Goal: Information Seeking & Learning: Learn about a topic

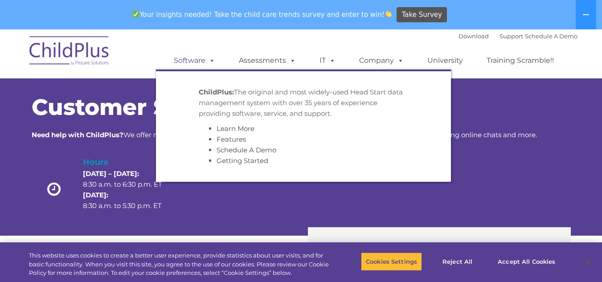
click at [191, 57] on link "Software" at bounding box center [194, 61] width 59 height 18
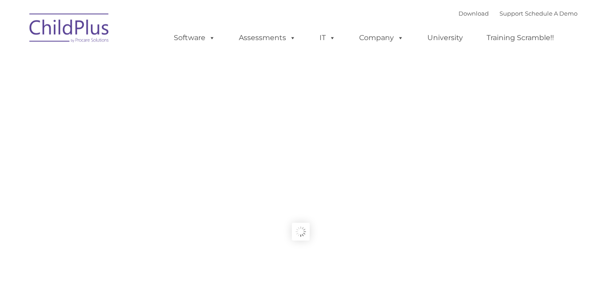
type input ""
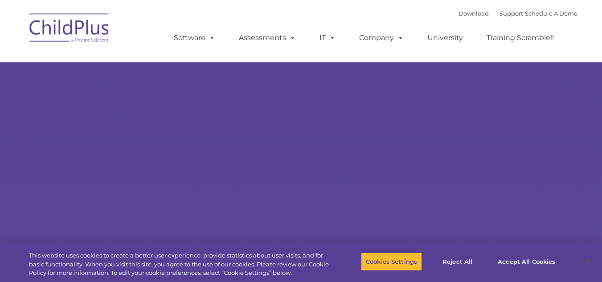
type input ""
drag, startPoint x: 0, startPoint y: 0, endPoint x: 242, endPoint y: 210, distance: 320.5
click at [242, 210] on rs-slides "Learn More Request a Demo The Future of ChildPlus is Here! Boost your productiv…" at bounding box center [301, 173] width 602 height 347
select select "MEDIUM"
